Goal: Task Accomplishment & Management: Manage account settings

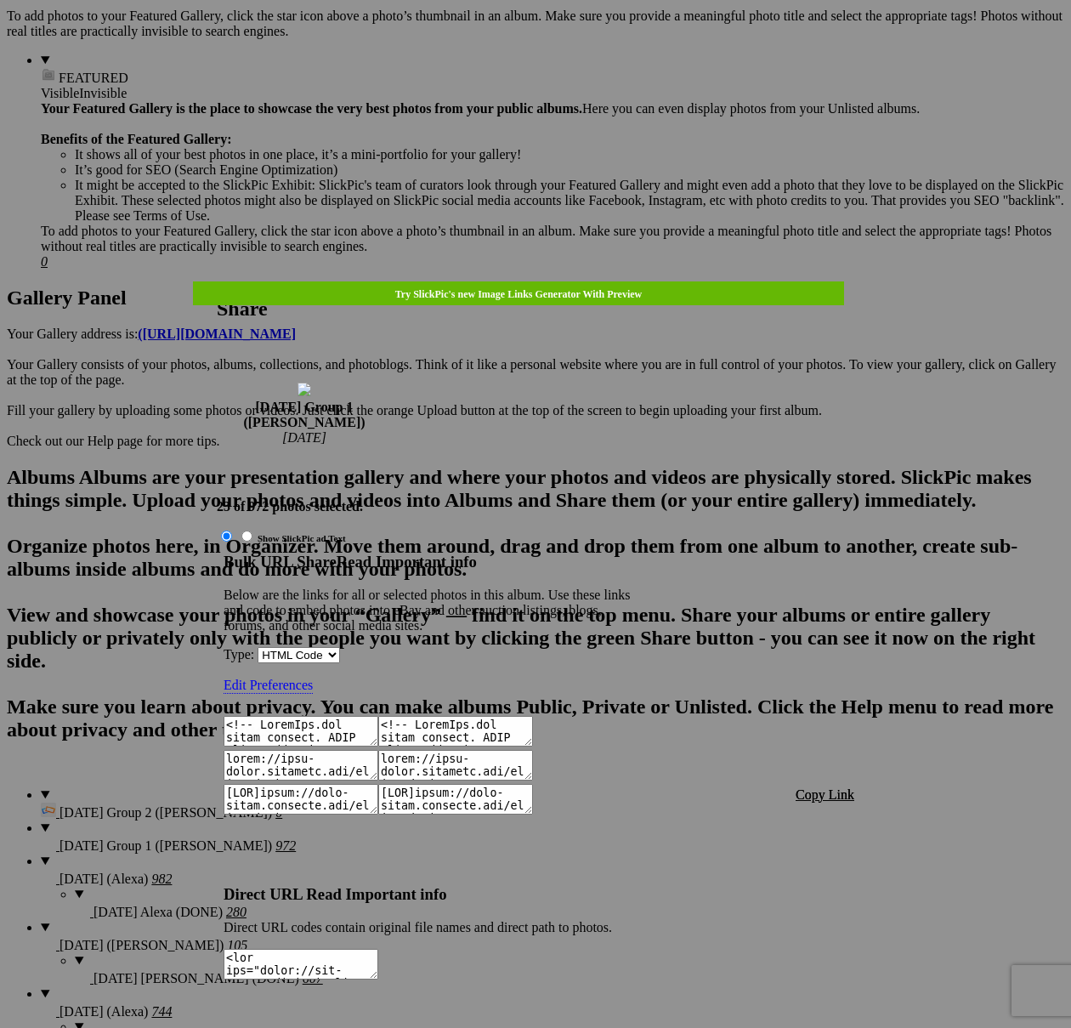
type textarea "<!-- SlickPic.com image hosting. HTML Bulk Share code Starts Here --> <div styl…"
click at [822, 787] on span "Copy Link" at bounding box center [825, 794] width 59 height 14
click at [565, 54] on div at bounding box center [535, 514] width 1071 height 1028
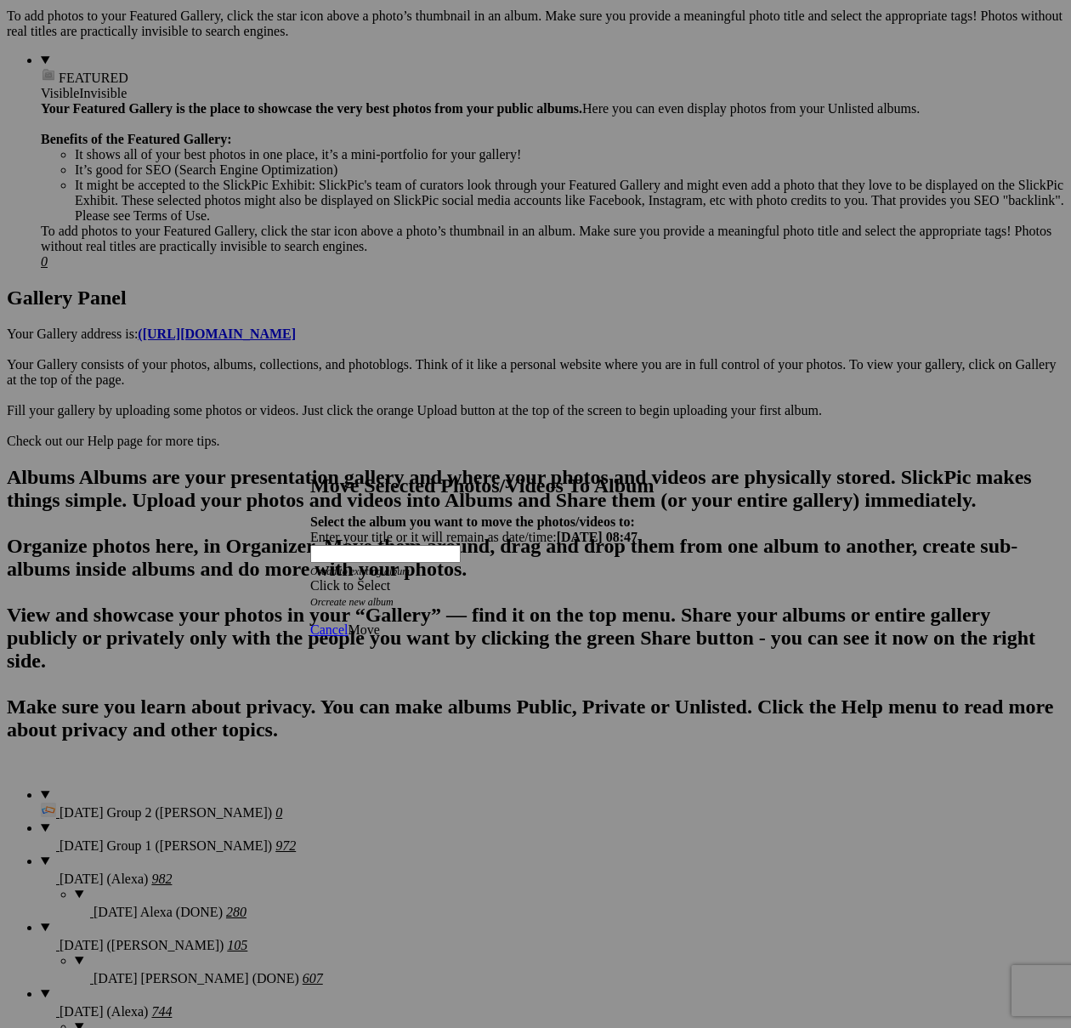
click at [310, 458] on link at bounding box center [310, 458] width 0 height 0
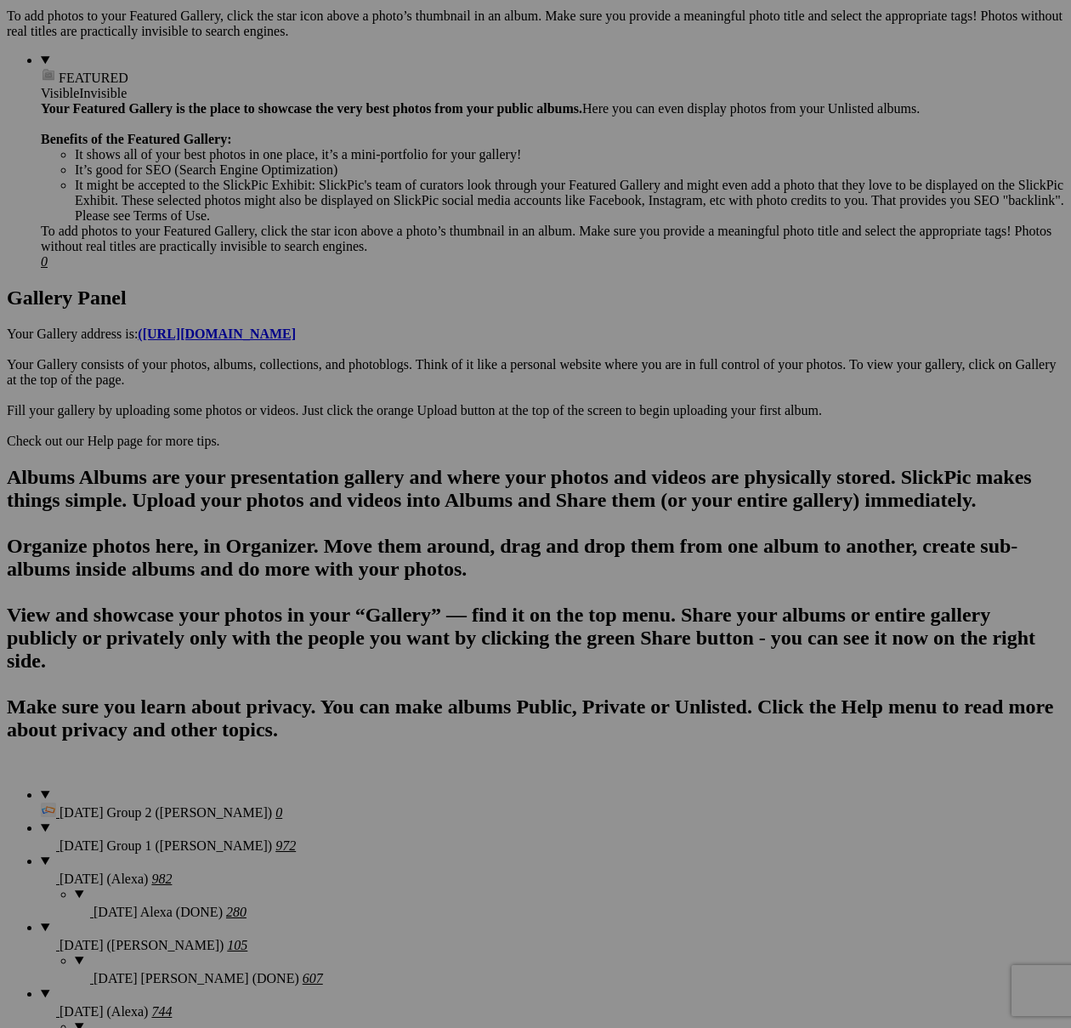
scroll to position [666, 0]
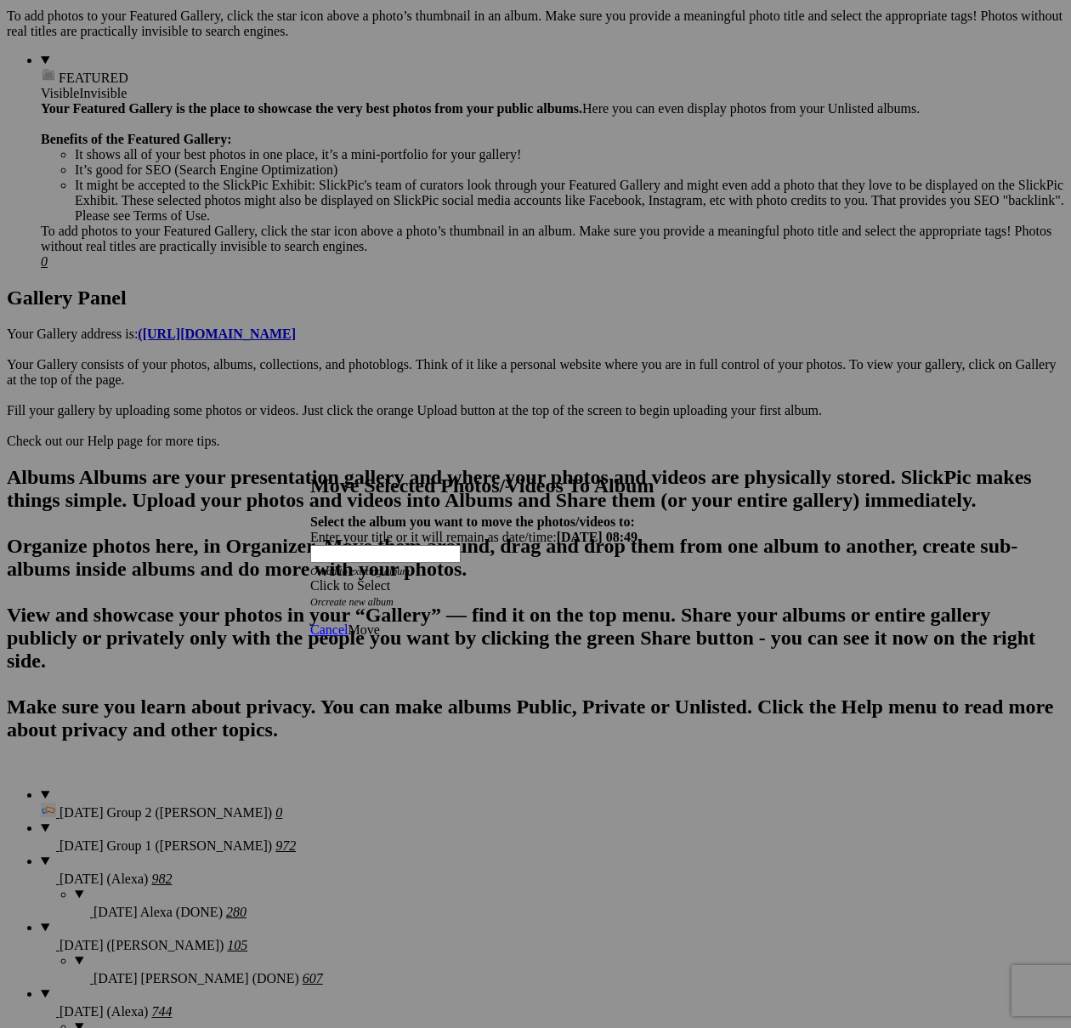
click at [569, 578] on div "Click to Select" at bounding box center [535, 585] width 451 height 15
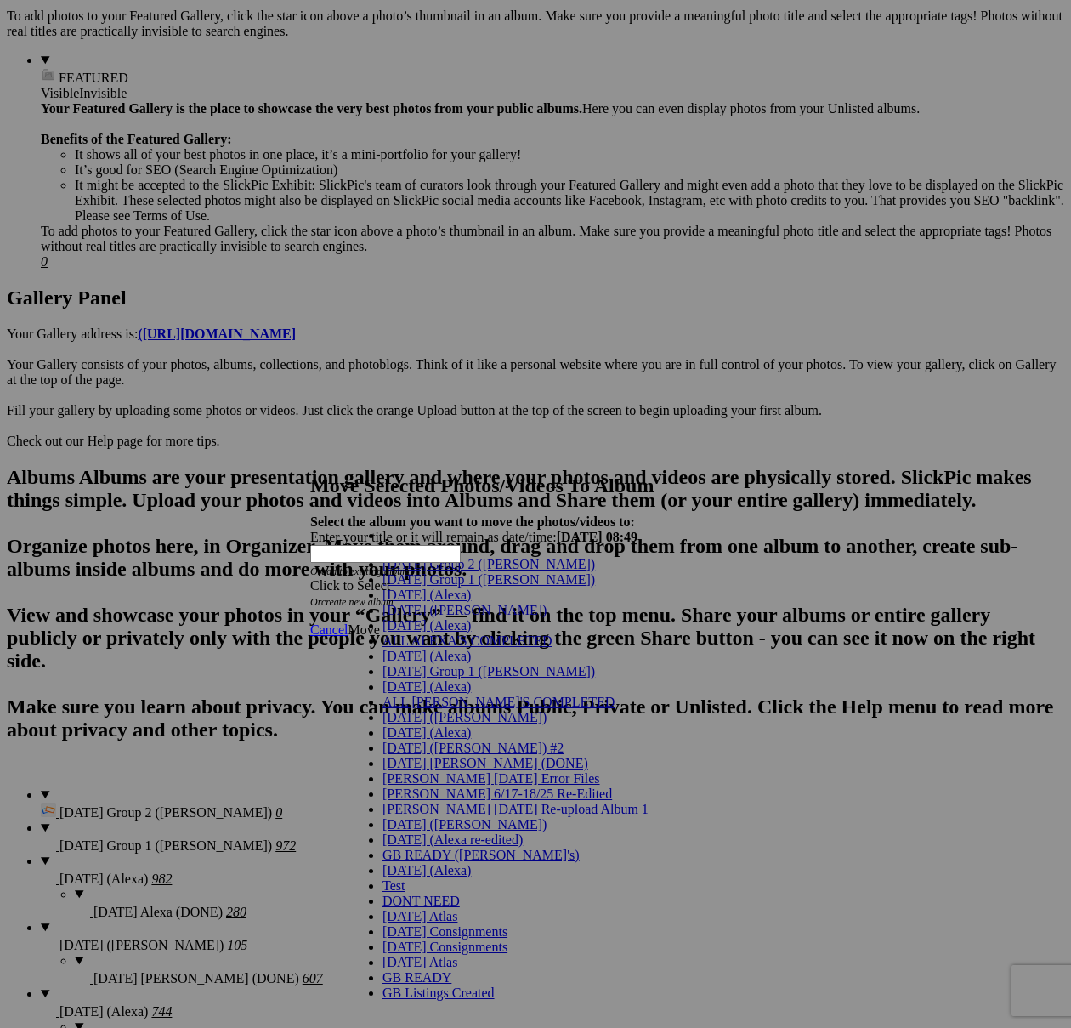
click at [589, 587] on link "[DATE] Group 1 ([PERSON_NAME])" at bounding box center [489, 579] width 213 height 14
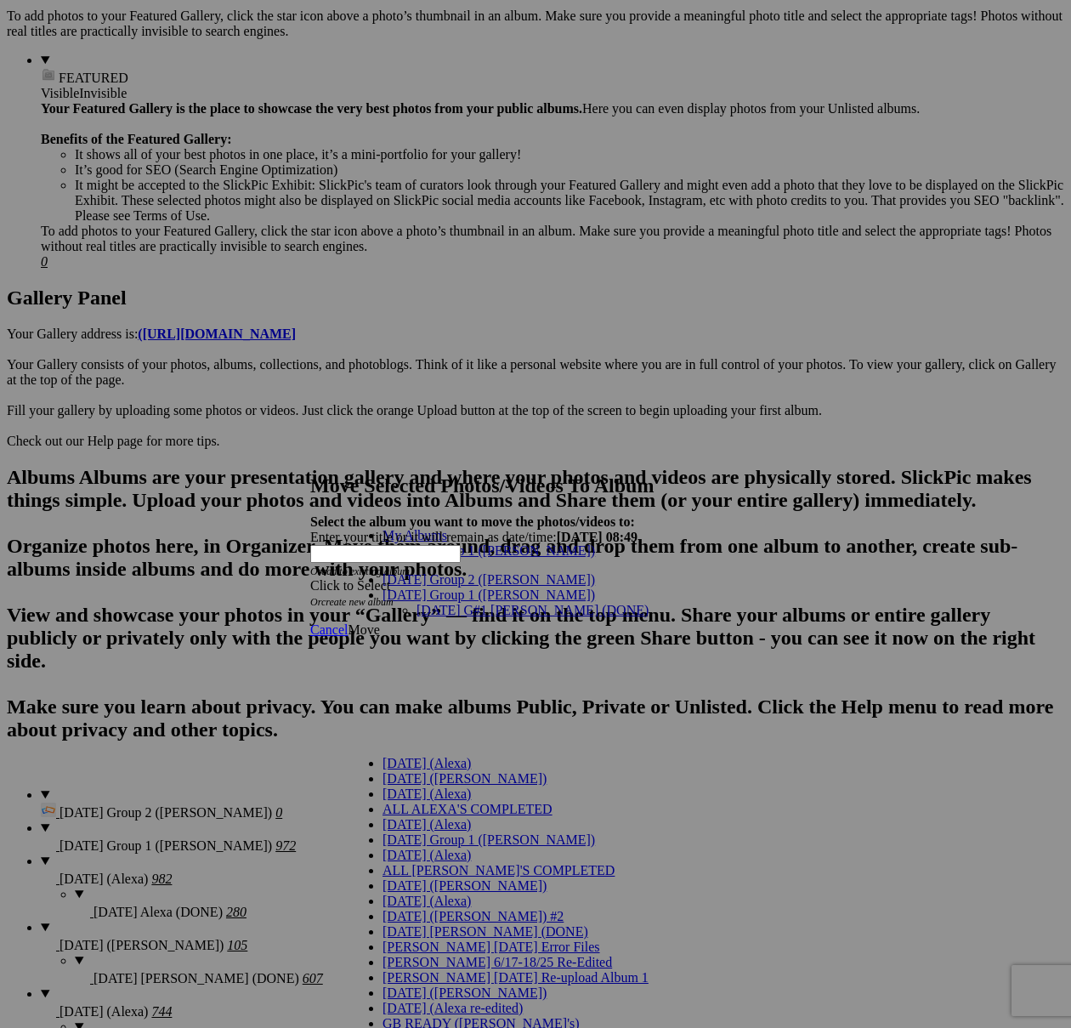
click at [472, 603] on link "[DATE] G#1 [PERSON_NAME] (DONE)" at bounding box center [533, 610] width 232 height 14
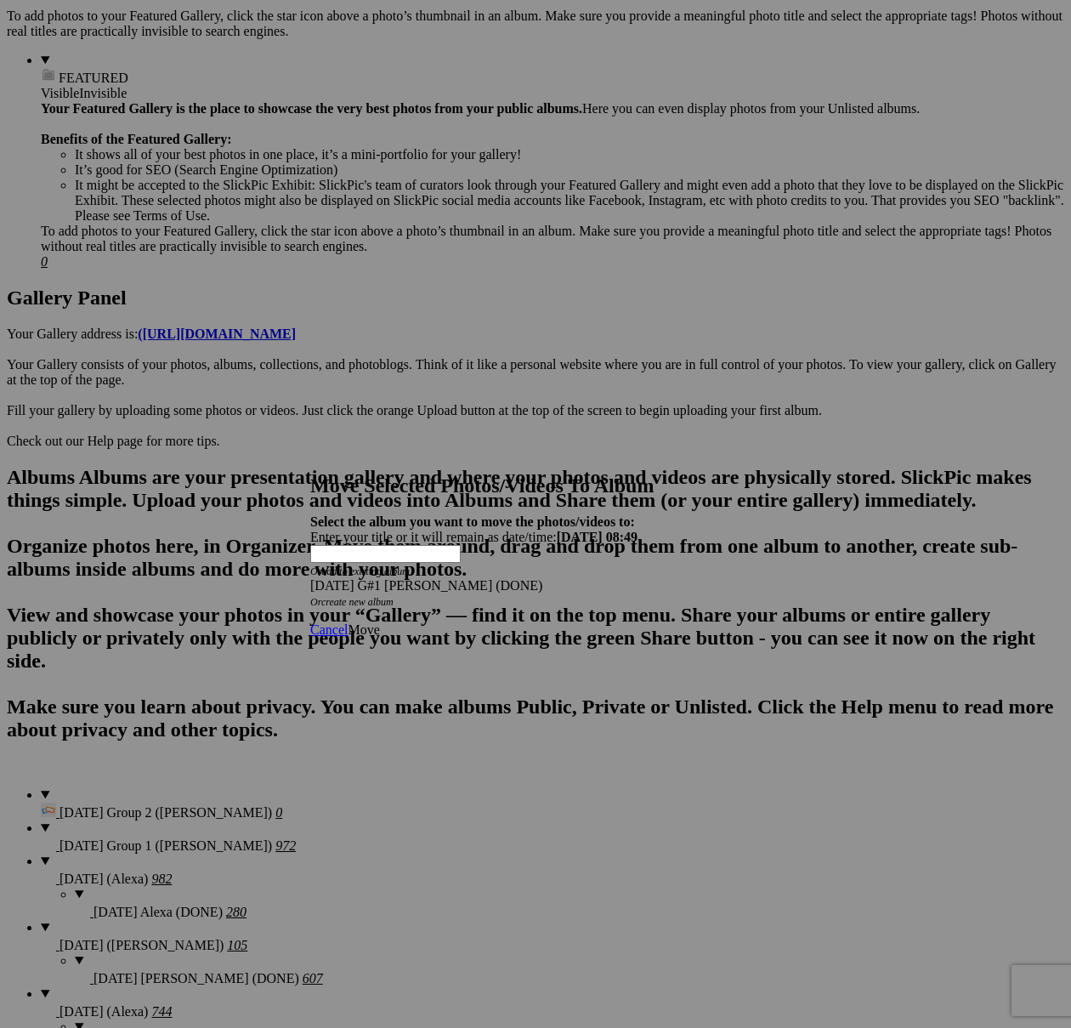
click at [379, 622] on span "Move" at bounding box center [363, 629] width 31 height 14
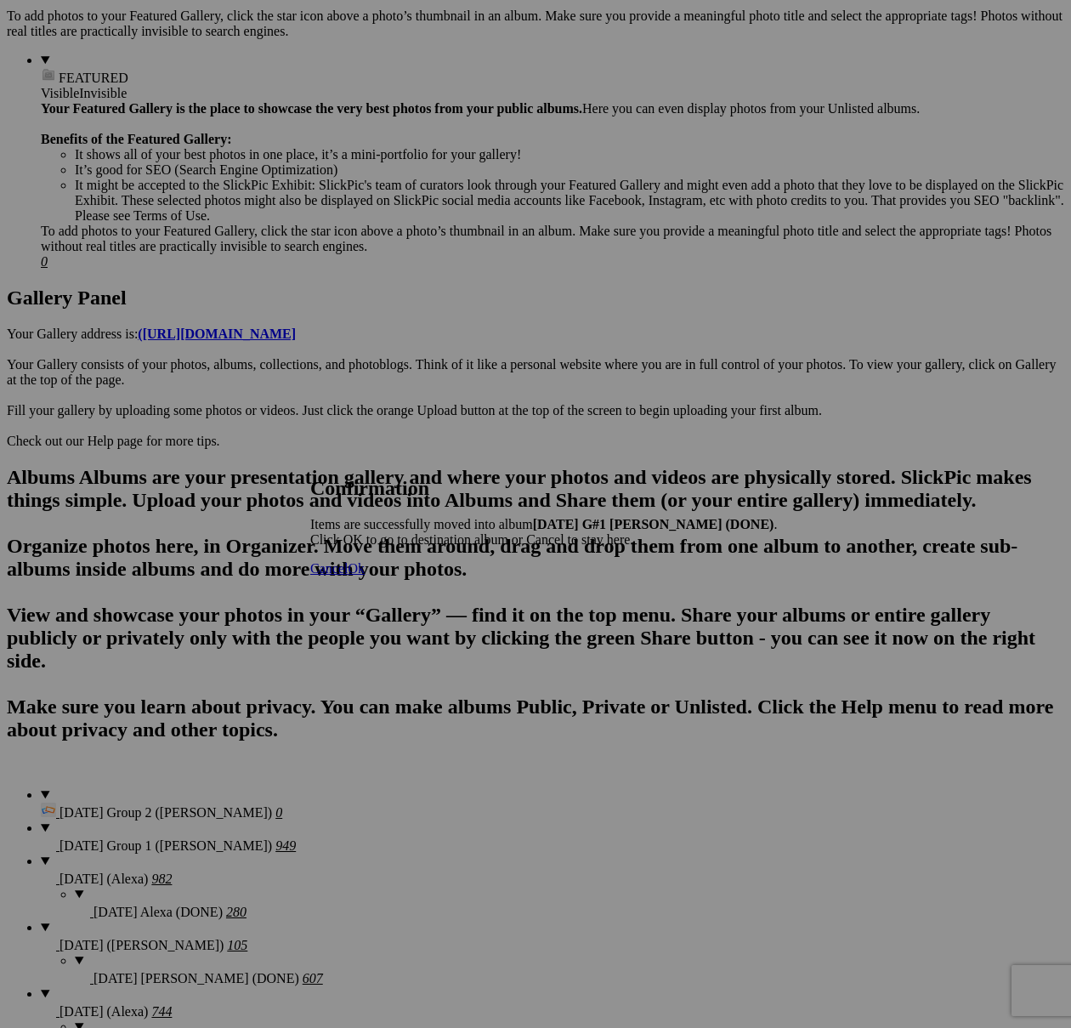
click at [348, 576] on span "Cancel" at bounding box center [328, 568] width 37 height 14
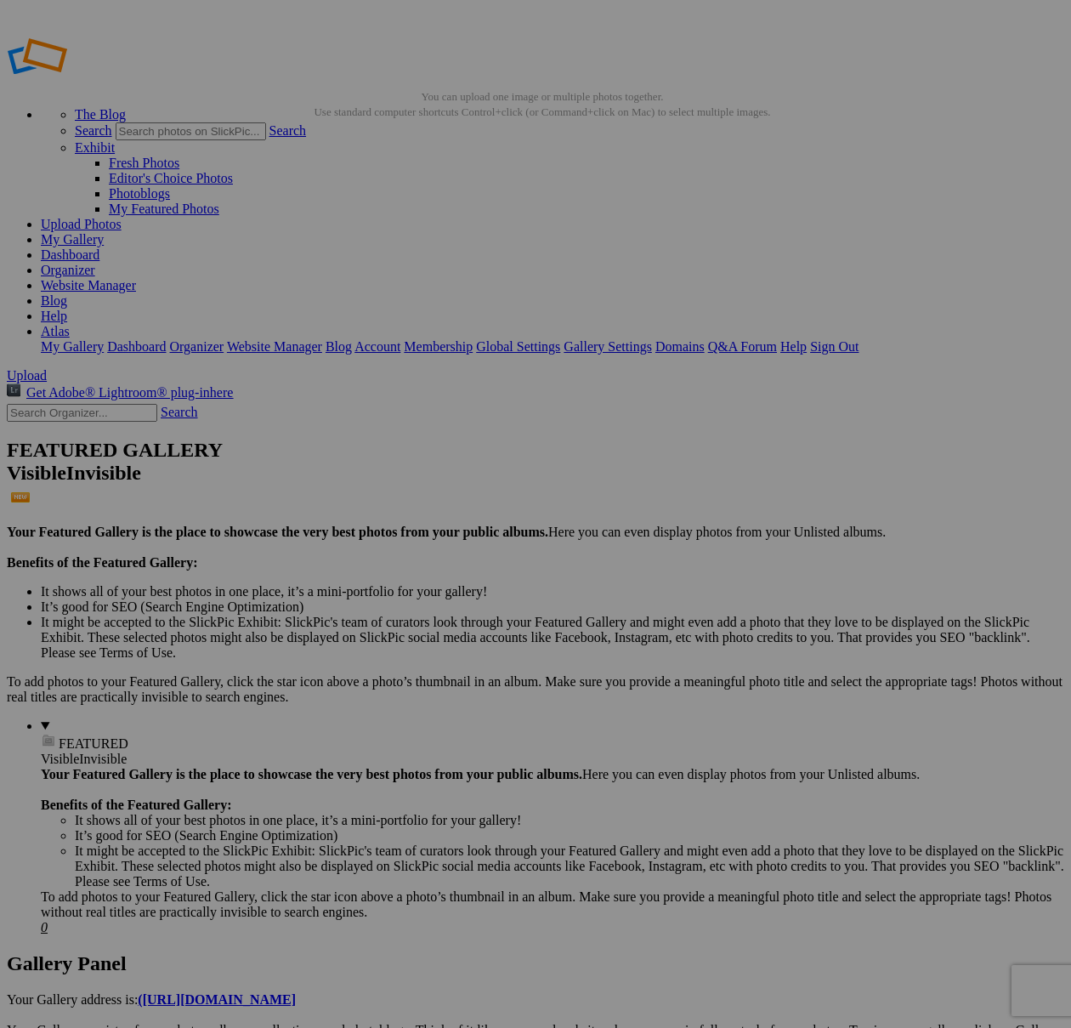
scroll to position [14, 0]
click at [427, 537] on input "text" at bounding box center [402, 546] width 185 height 18
type input "[DATE] G#1 [PERSON_NAME] (DONE)"
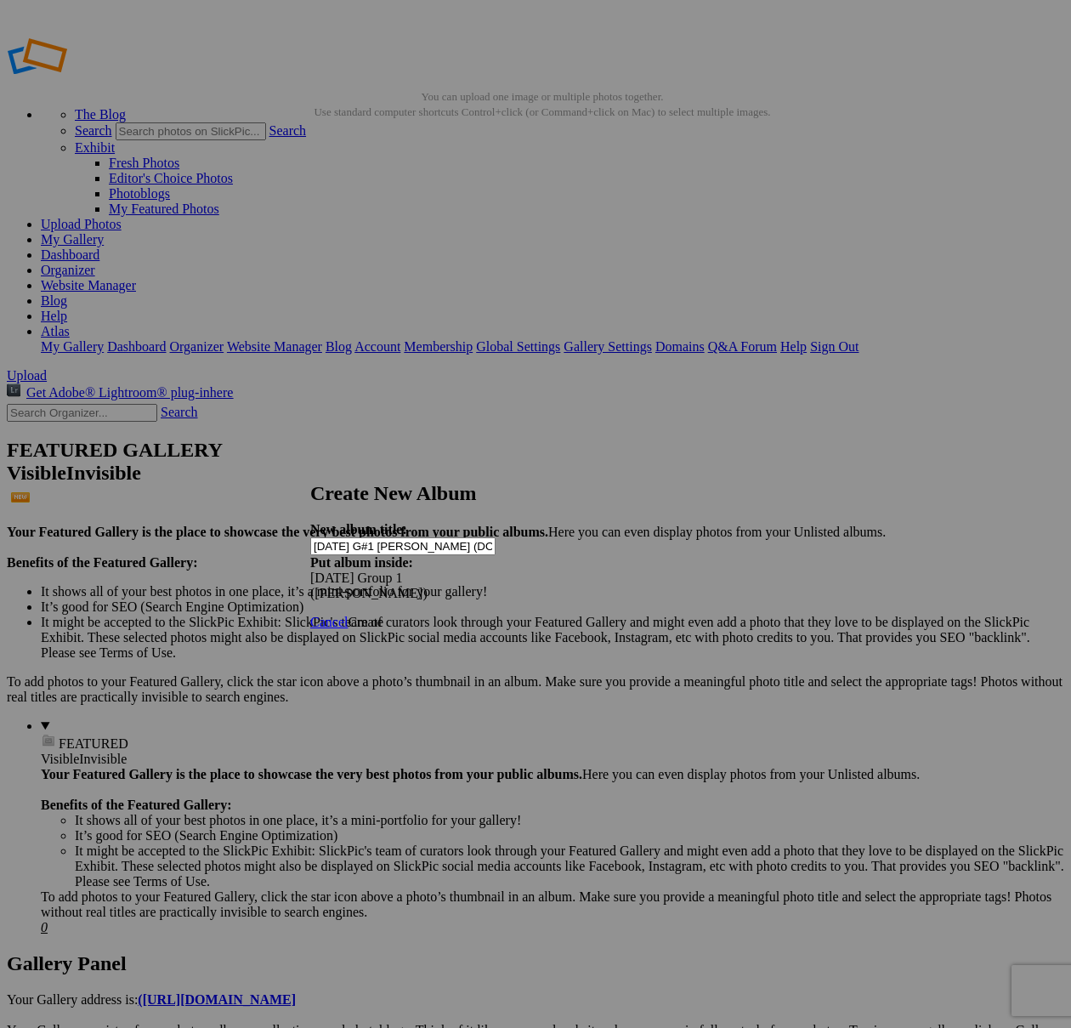
click at [384, 615] on span "Create" at bounding box center [366, 622] width 36 height 14
